Goal: Task Accomplishment & Management: Use online tool/utility

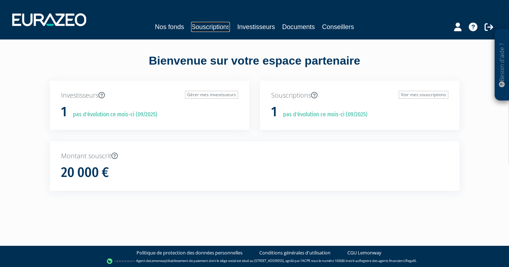
click at [223, 26] on link "Souscriptions" at bounding box center [210, 27] width 39 height 10
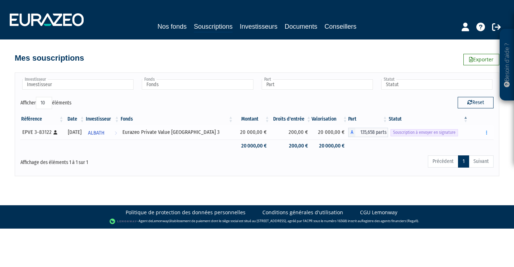
click at [434, 133] on span "Souscription à envoyer en signature" at bounding box center [425, 132] width 68 height 7
click at [488, 131] on button "button" at bounding box center [487, 132] width 9 height 9
click at [483, 144] on link "Envoyer à signer" at bounding box center [468, 146] width 41 height 12
